Goal: Share content: Share content

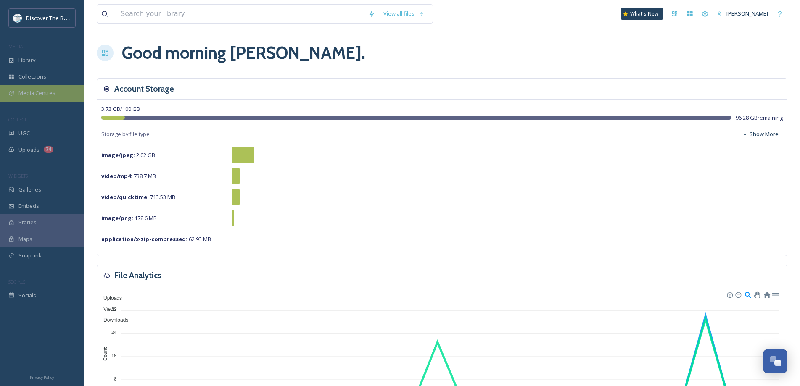
click at [58, 89] on div "Media Centres" at bounding box center [42, 93] width 84 height 16
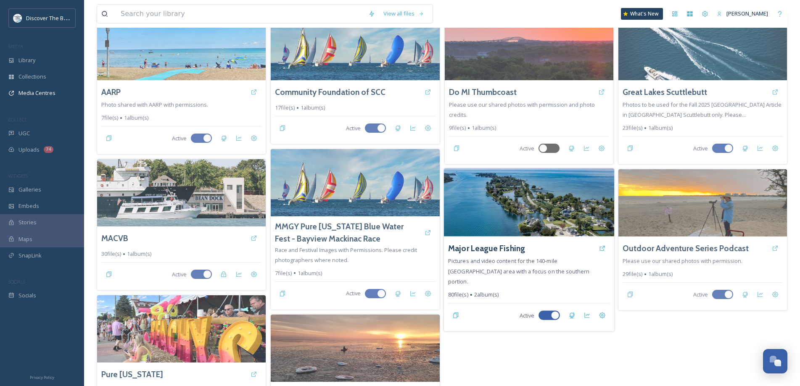
scroll to position [62, 0]
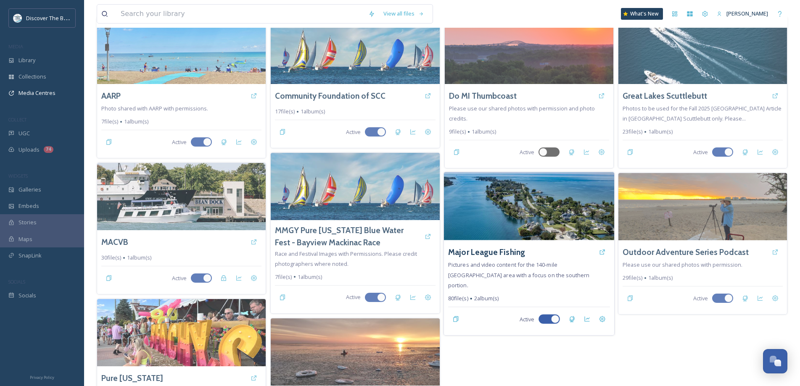
click at [552, 217] on img at bounding box center [529, 206] width 170 height 68
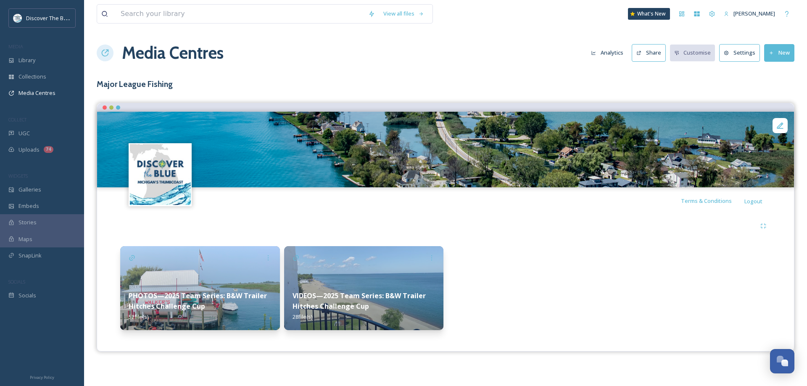
click at [617, 50] on button "Analytics" at bounding box center [607, 53] width 41 height 16
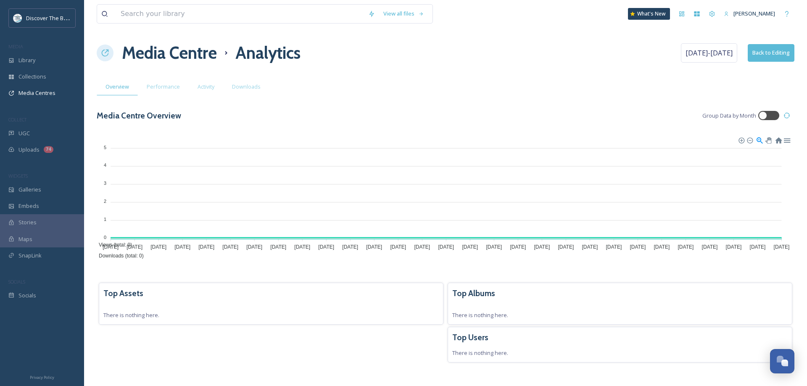
click at [200, 57] on h1 "Media Centre" at bounding box center [169, 52] width 95 height 25
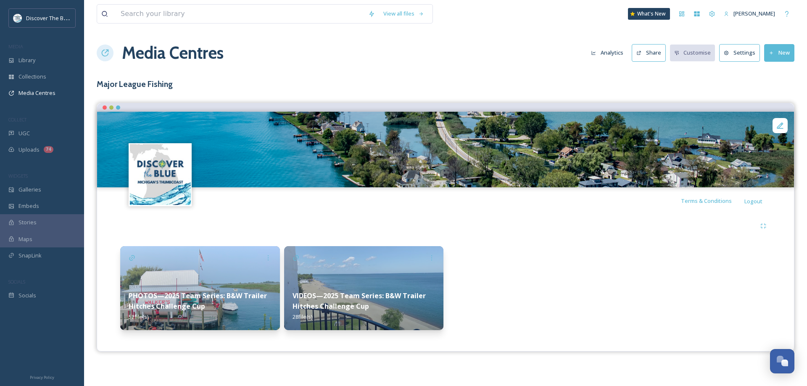
click at [237, 274] on img at bounding box center [200, 288] width 160 height 84
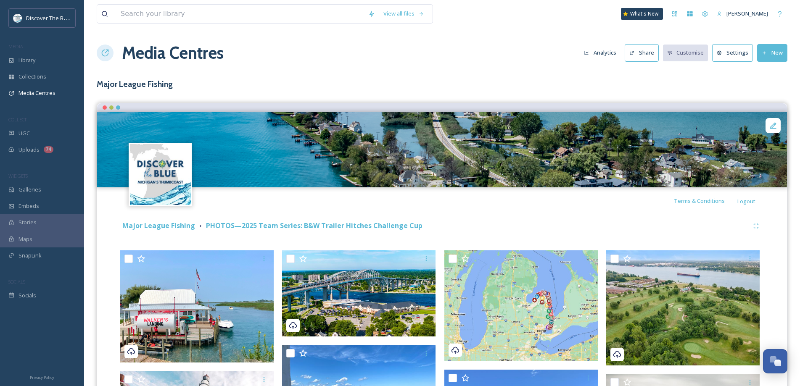
click at [617, 52] on button "Analytics" at bounding box center [600, 53] width 41 height 16
click at [174, 227] on strong "Major League Fishing" at bounding box center [158, 225] width 73 height 9
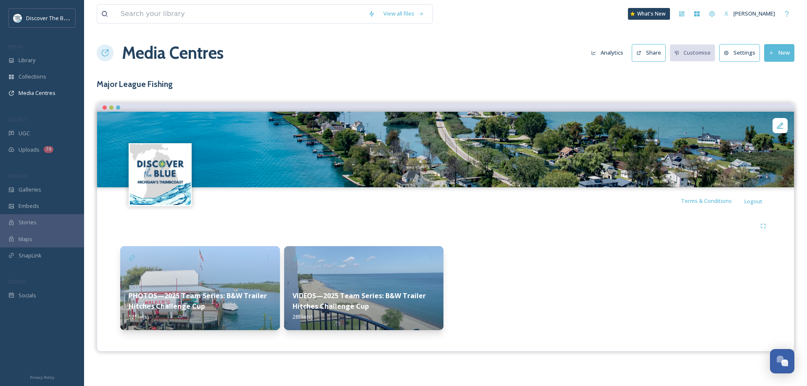
drag, startPoint x: 359, startPoint y: 278, endPoint x: 401, endPoint y: 244, distance: 53.8
click at [360, 278] on img at bounding box center [364, 288] width 160 height 84
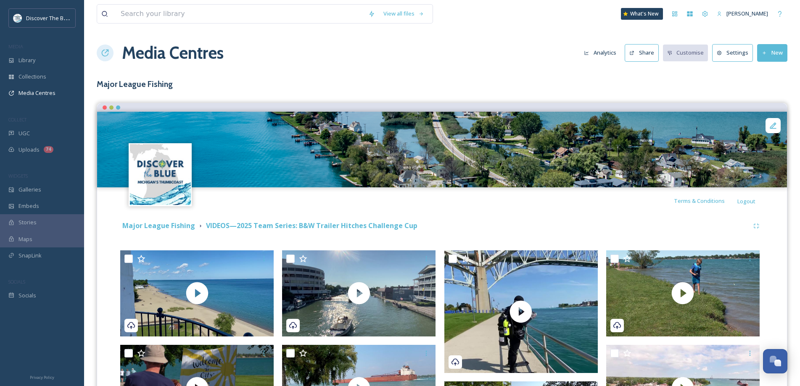
click at [614, 52] on button "Analytics" at bounding box center [600, 53] width 41 height 16
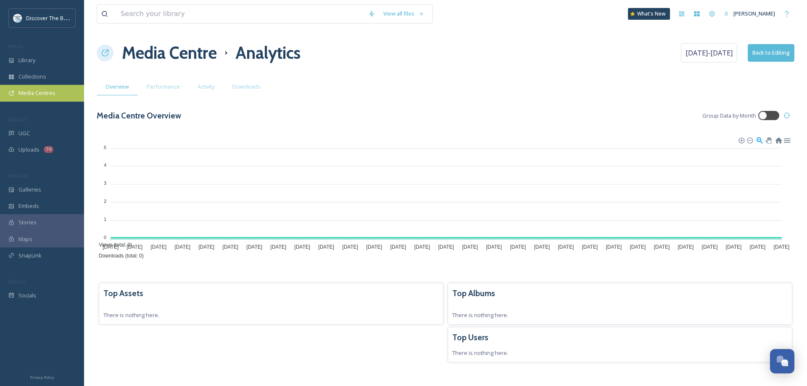
click at [52, 94] on span "Media Centres" at bounding box center [36, 93] width 37 height 8
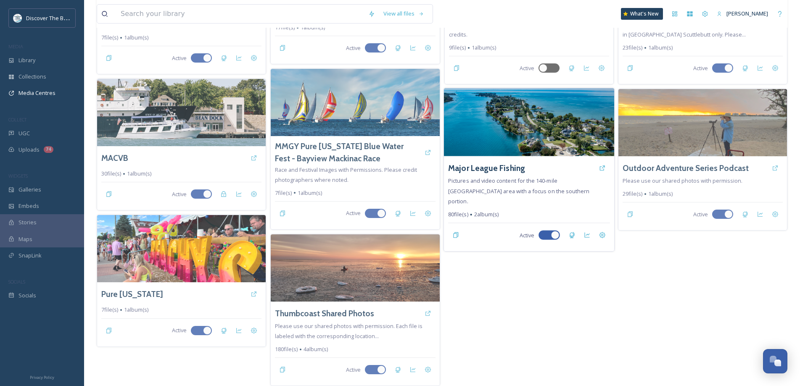
scroll to position [20, 0]
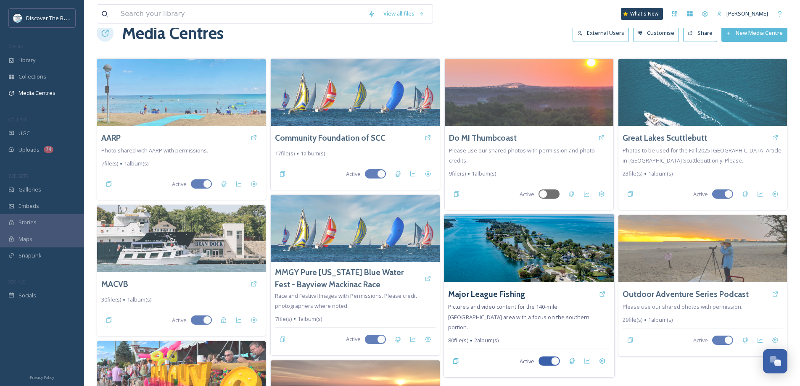
click at [545, 240] on img at bounding box center [529, 248] width 170 height 68
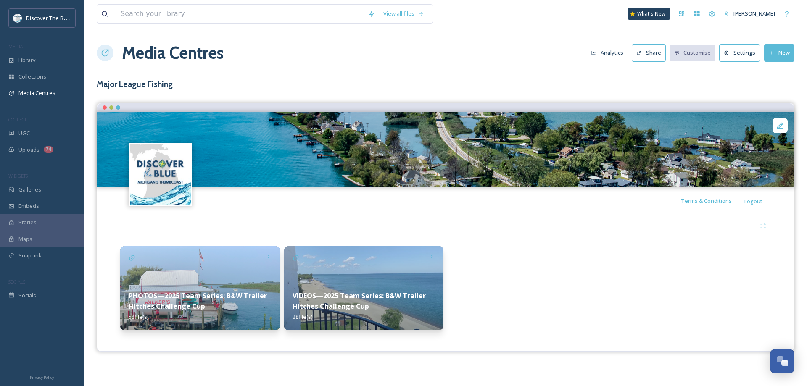
click at [654, 54] on button "Share" at bounding box center [649, 52] width 34 height 17
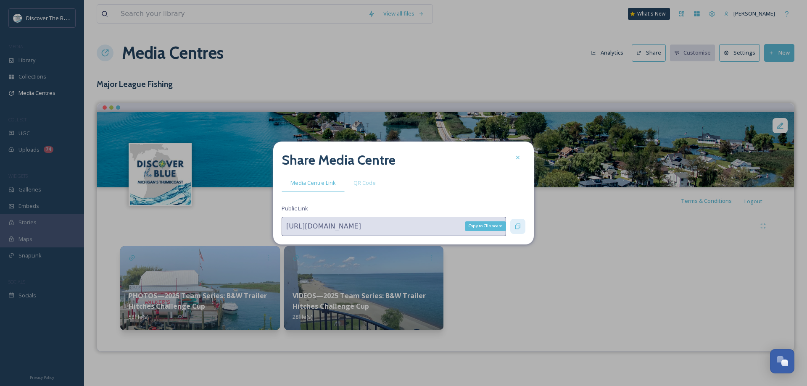
click at [523, 230] on div "Copy to Clipboard" at bounding box center [517, 226] width 15 height 15
click at [515, 226] on icon at bounding box center [518, 226] width 7 height 7
click at [516, 159] on icon at bounding box center [518, 157] width 7 height 7
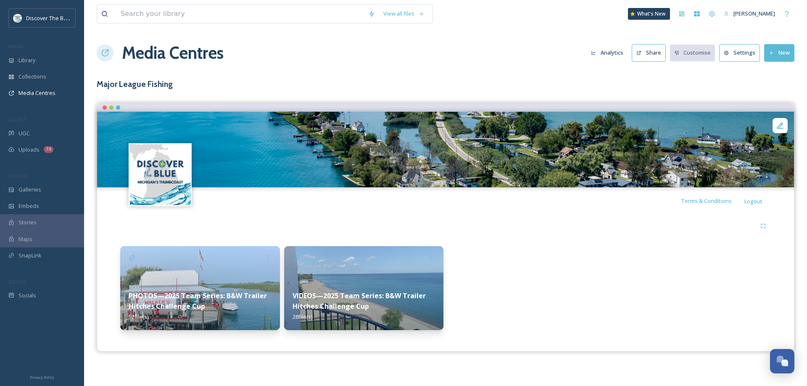
click at [381, 277] on img at bounding box center [364, 288] width 160 height 84
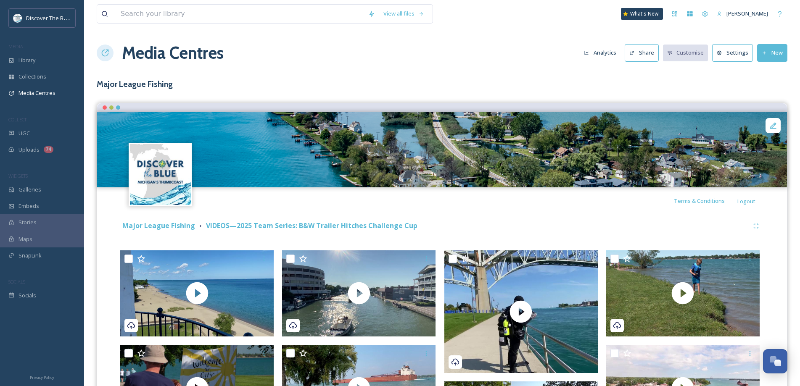
click at [612, 52] on button "Analytics" at bounding box center [600, 53] width 41 height 16
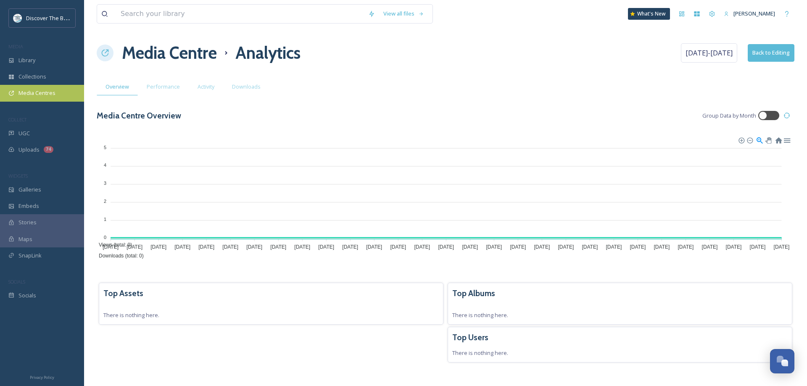
click at [37, 90] on span "Media Centres" at bounding box center [36, 93] width 37 height 8
